Goal: Understand process/instructions

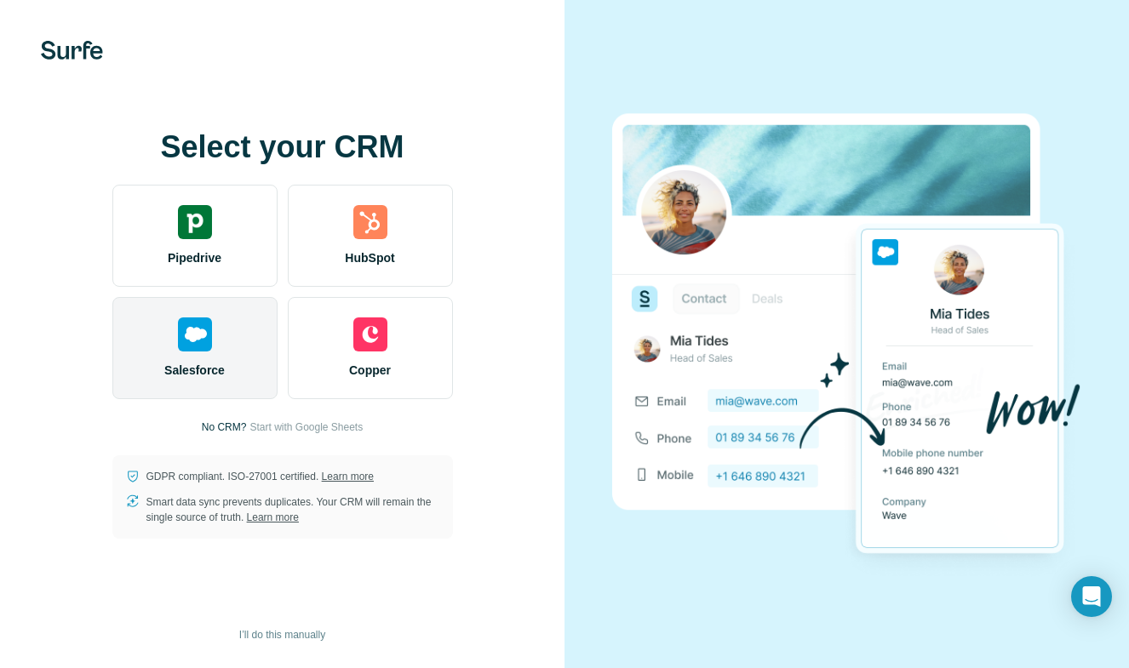
click at [184, 338] on img at bounding box center [195, 335] width 34 height 34
